Goal: Navigation & Orientation: Find specific page/section

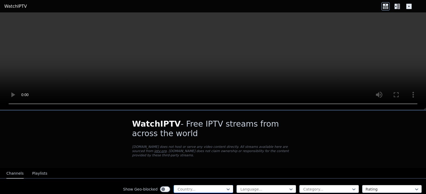
click at [209, 187] on div at bounding box center [201, 189] width 48 height 5
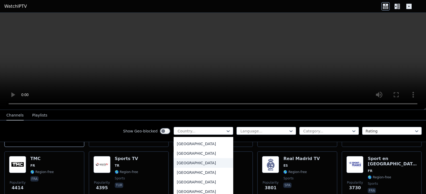
scroll to position [1874, 0]
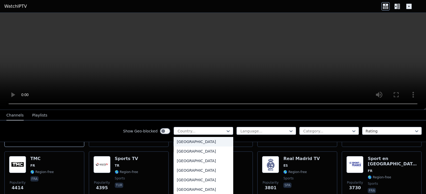
click at [188, 143] on div "United Kingdom" at bounding box center [203, 142] width 60 height 10
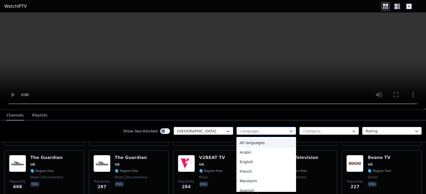
click at [253, 129] on div at bounding box center [264, 131] width 48 height 5
click at [251, 161] on div "English" at bounding box center [266, 162] width 60 height 10
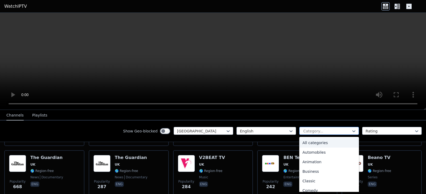
click at [305, 130] on div at bounding box center [326, 131] width 48 height 5
click at [313, 139] on div "Entertainment" at bounding box center [329, 140] width 60 height 10
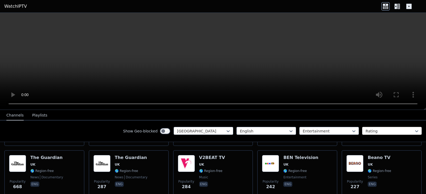
scroll to position [76, 0]
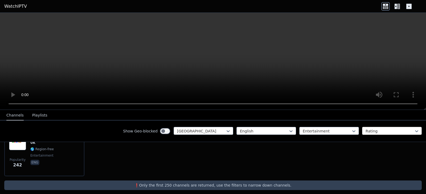
click at [377, 130] on div at bounding box center [389, 131] width 48 height 5
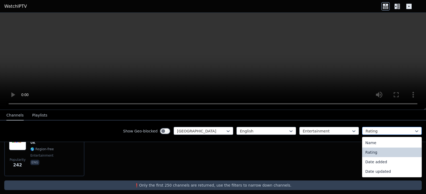
click at [377, 130] on div at bounding box center [389, 131] width 48 height 5
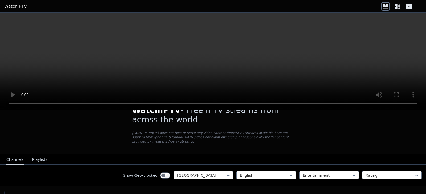
scroll to position [0, 0]
